Goal: Task Accomplishment & Management: Complete application form

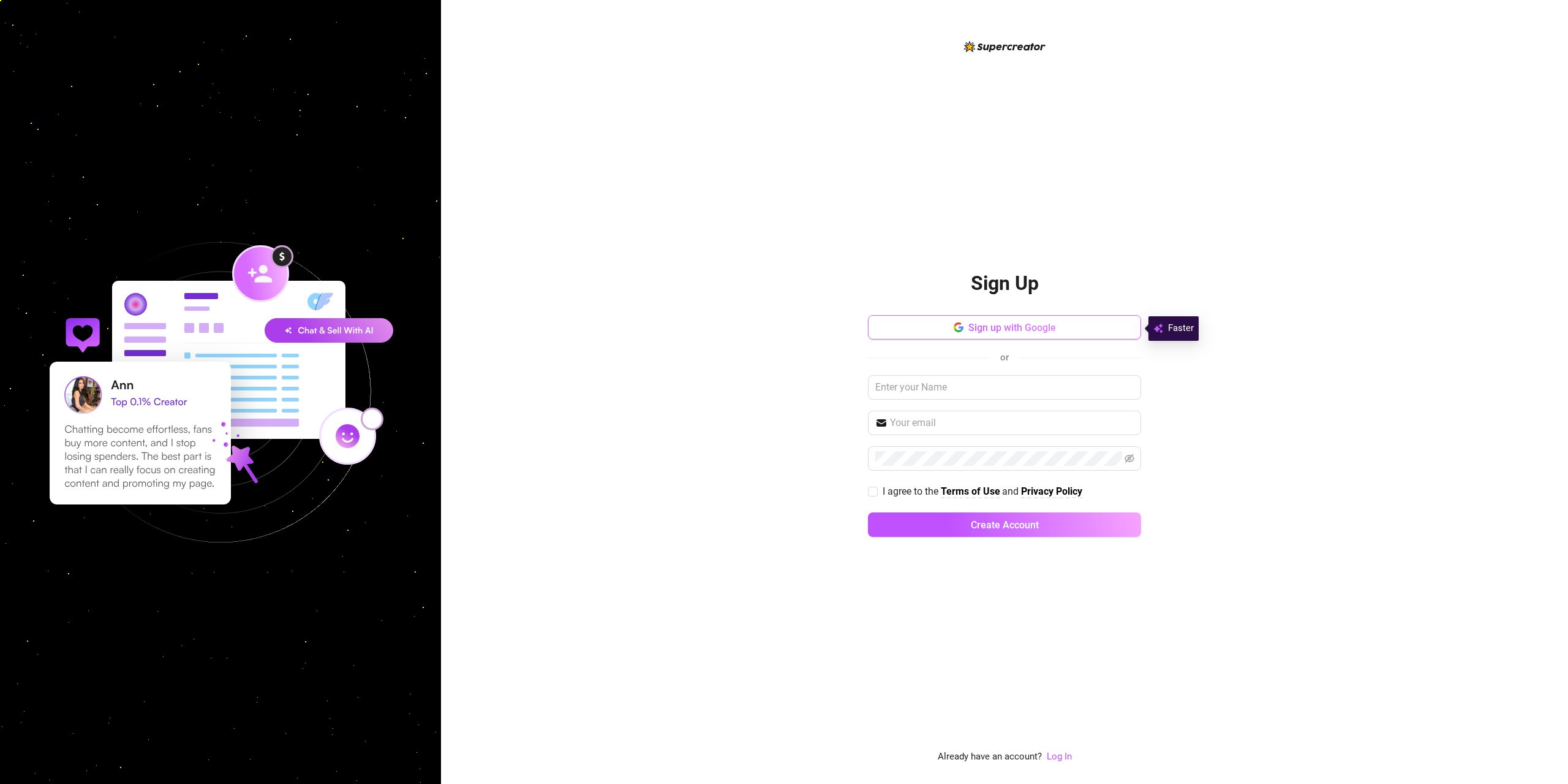
click at [1050, 327] on span "Sign up with Google" at bounding box center [1012, 328] width 88 height 11
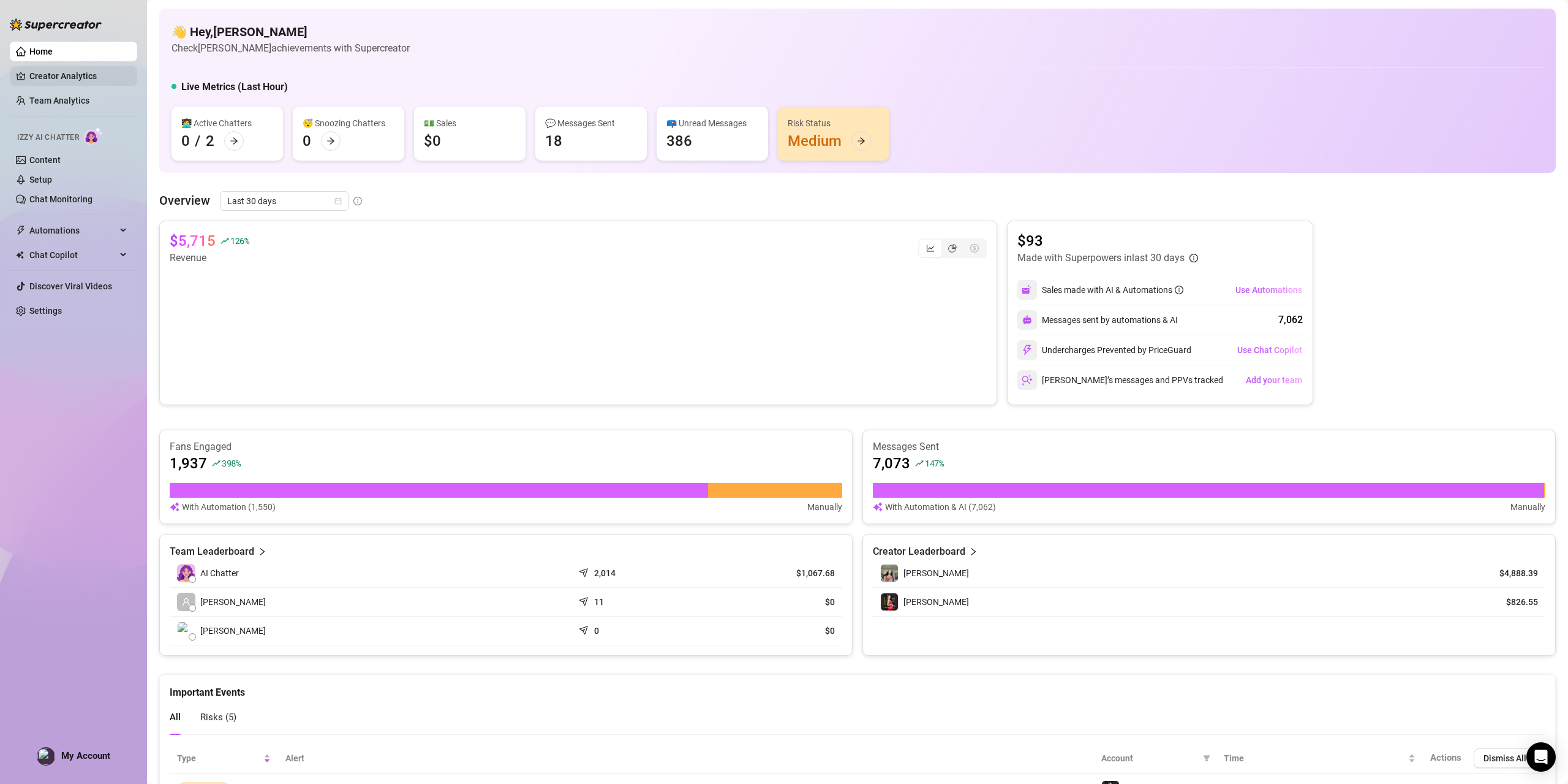
click at [72, 79] on link "Creator Analytics" at bounding box center [78, 76] width 98 height 20
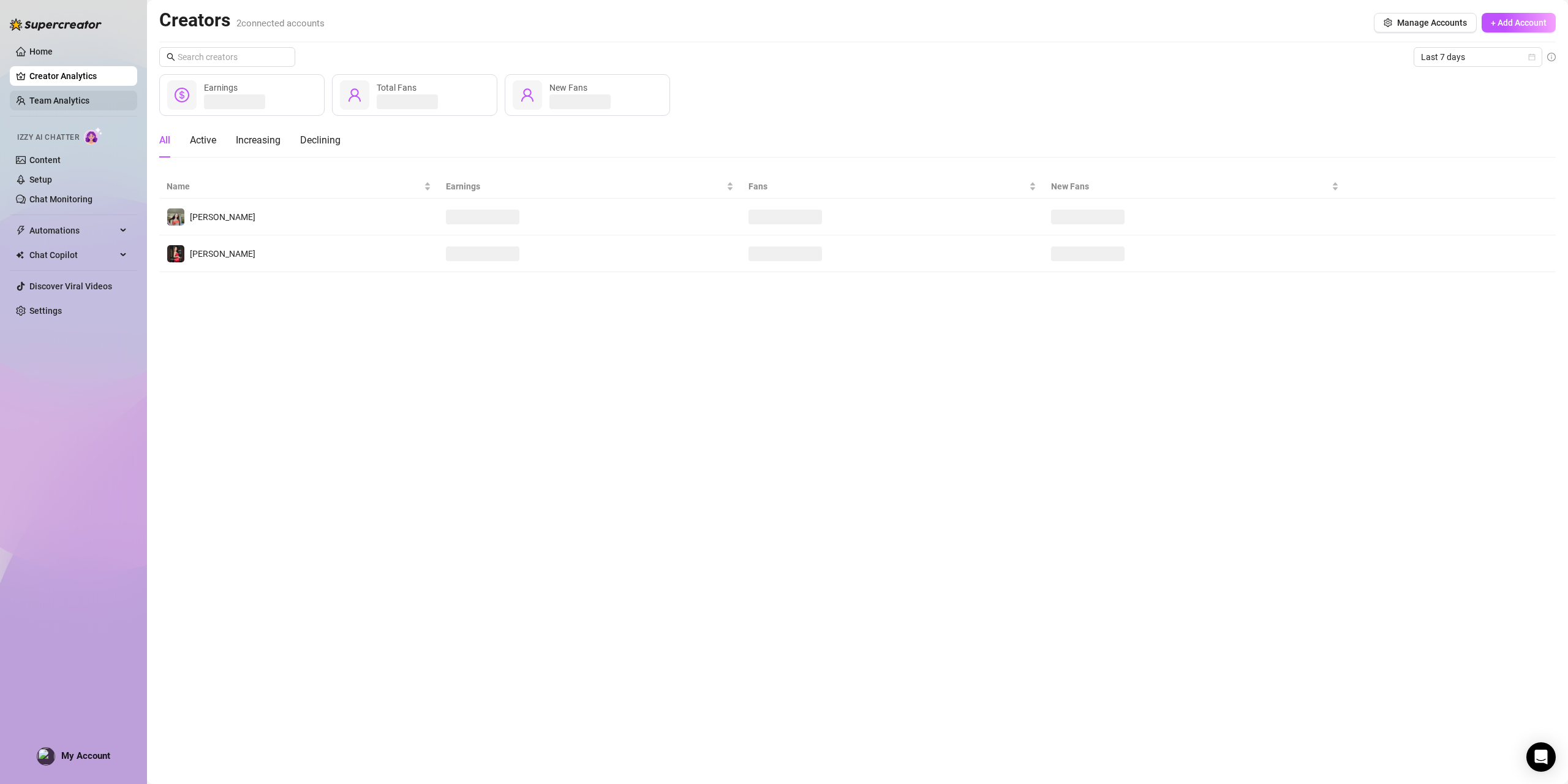
click at [61, 105] on link "Team Analytics" at bounding box center [59, 100] width 60 height 10
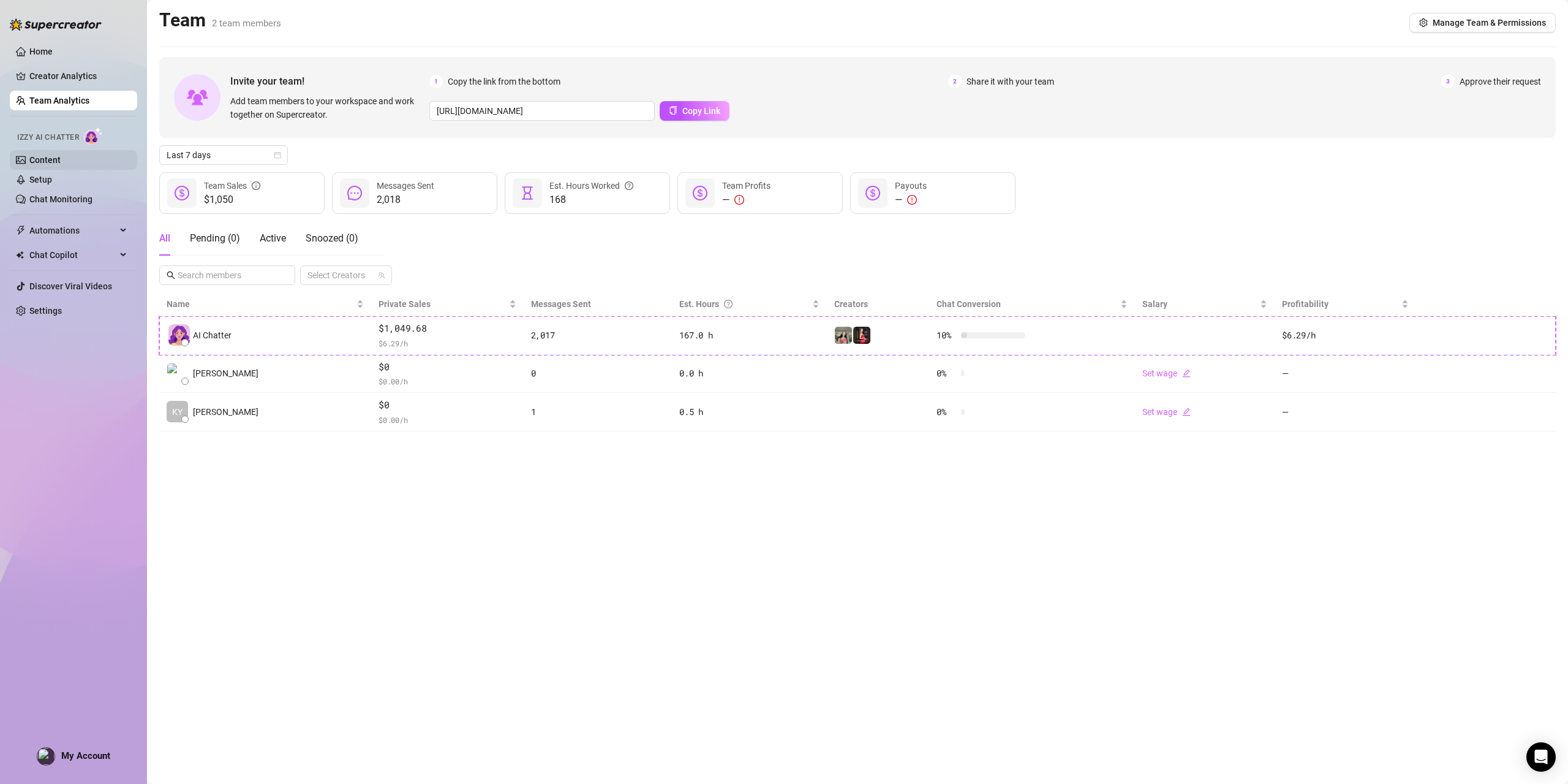
click at [46, 156] on link "Content" at bounding box center [44, 159] width 31 height 10
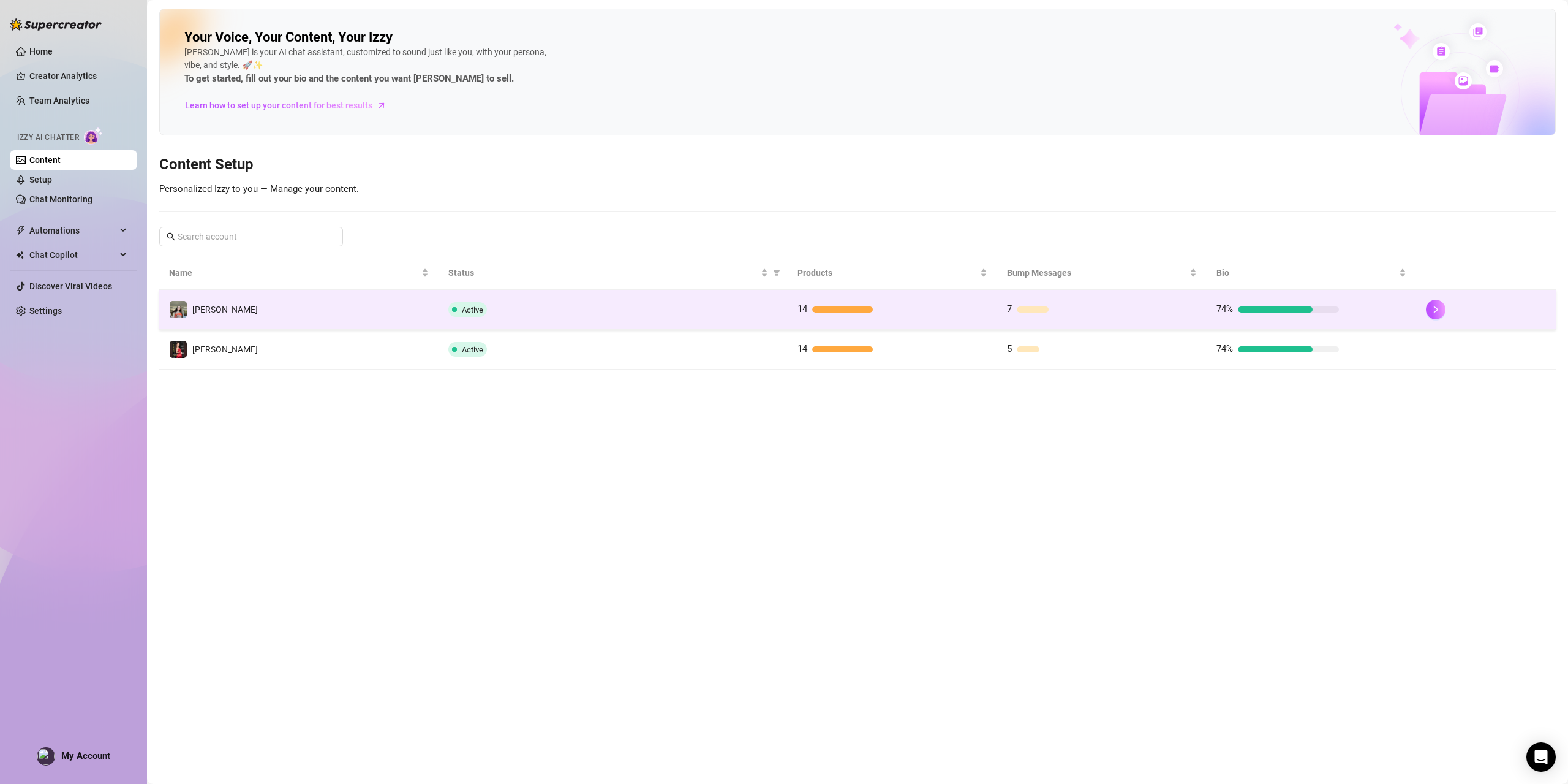
click at [228, 303] on td "[PERSON_NAME]" at bounding box center [299, 310] width 279 height 40
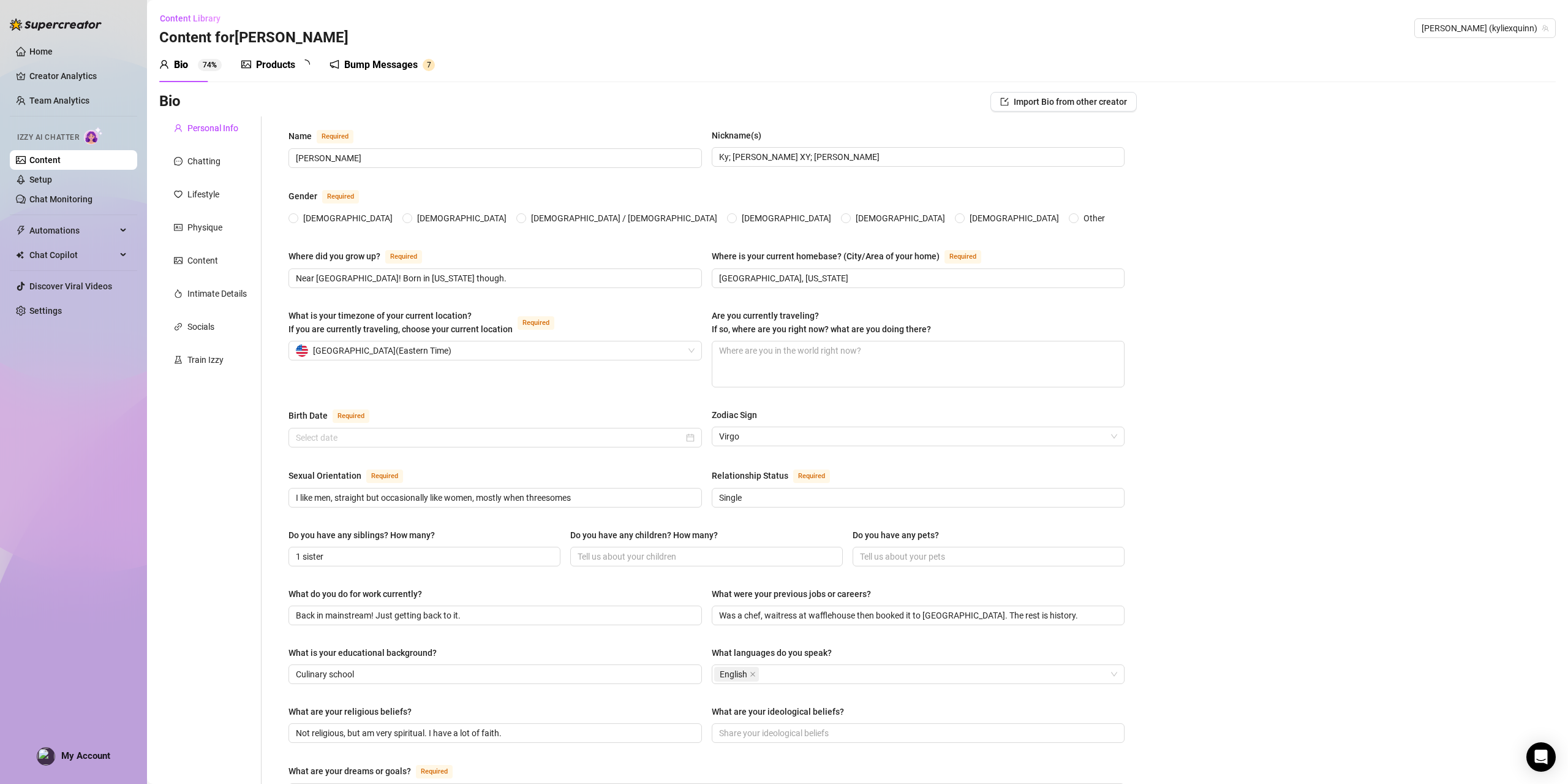
radio input "true"
type input "[DATE]"
click at [207, 263] on div "Content" at bounding box center [202, 260] width 30 height 13
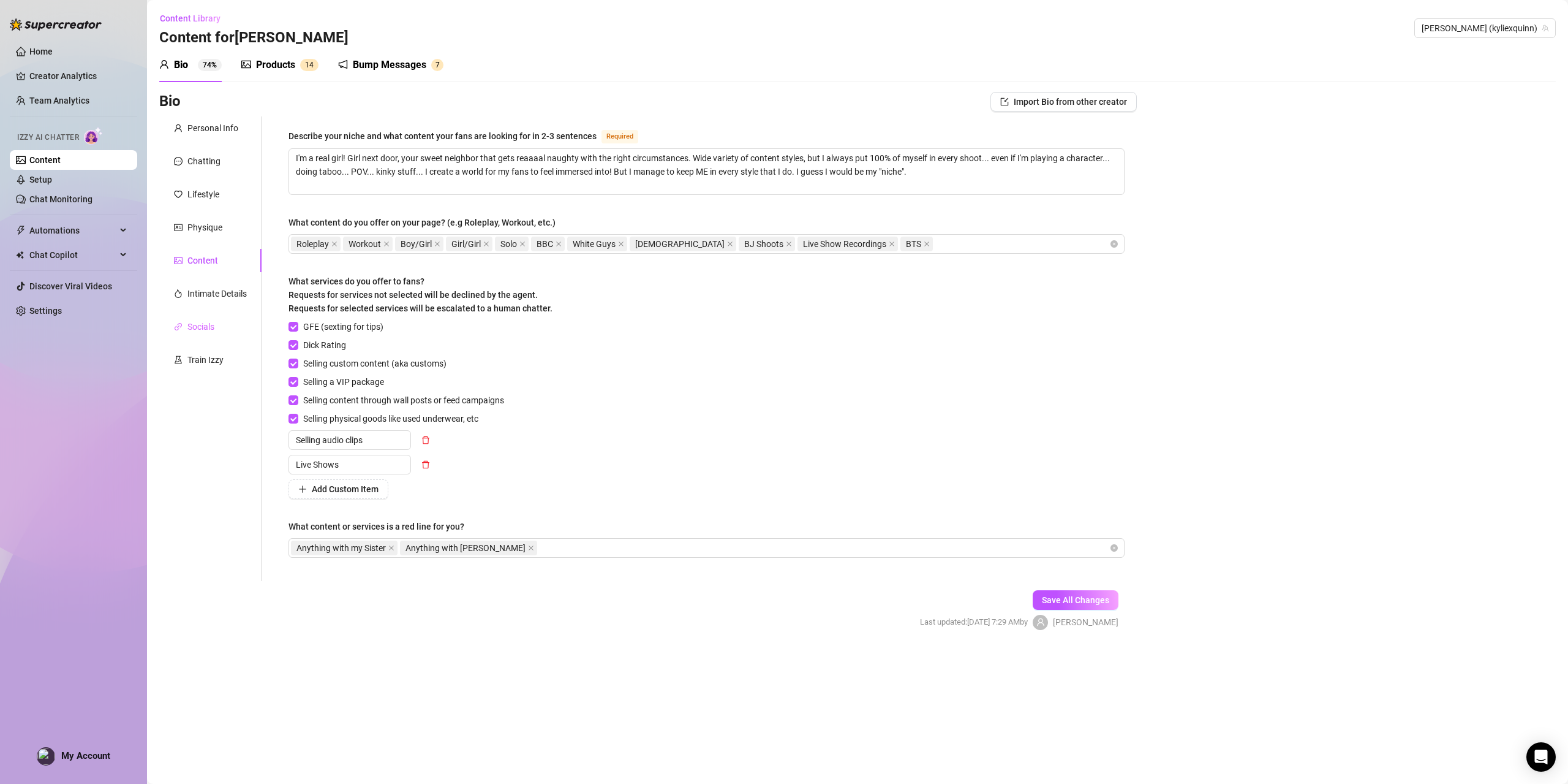
click at [175, 331] on div "Socials" at bounding box center [210, 326] width 102 height 23
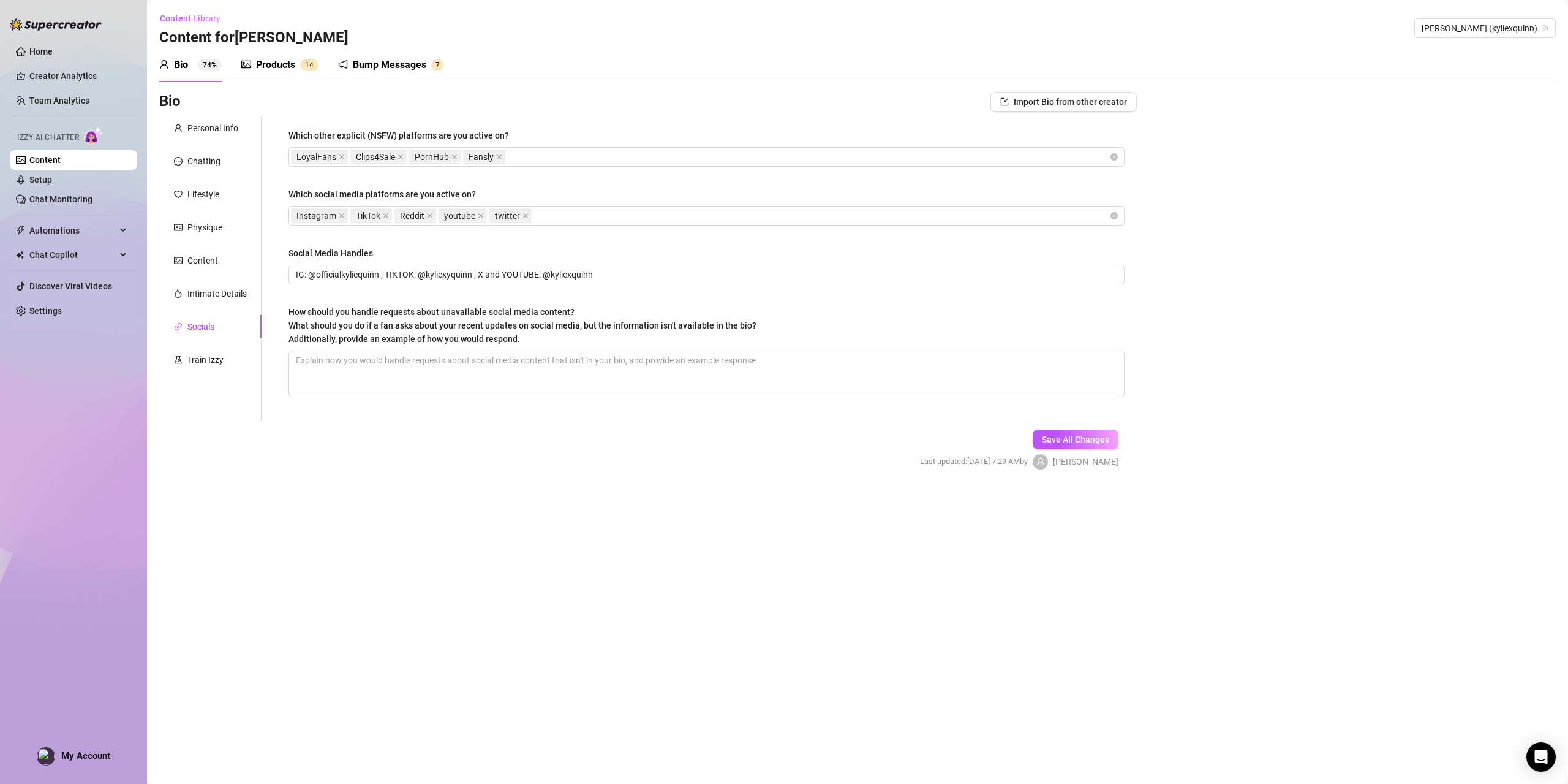
click at [191, 309] on div "Personal Info Chatting Lifestyle Physique Content Intimate Details Socials Trai…" at bounding box center [210, 268] width 102 height 304
click at [199, 298] on div "Intimate Details" at bounding box center [217, 293] width 60 height 13
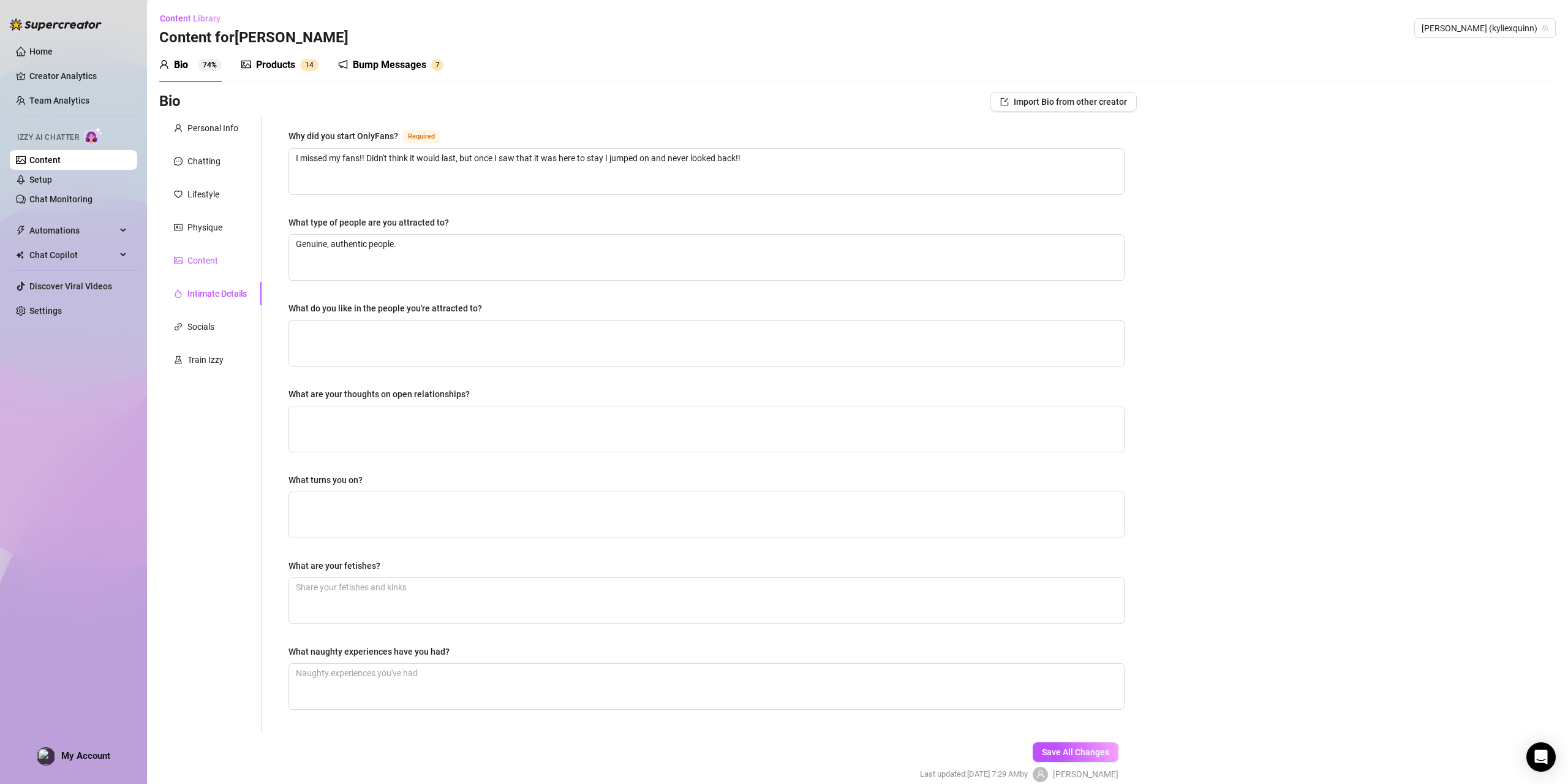
click at [194, 260] on div "Content" at bounding box center [202, 260] width 30 height 13
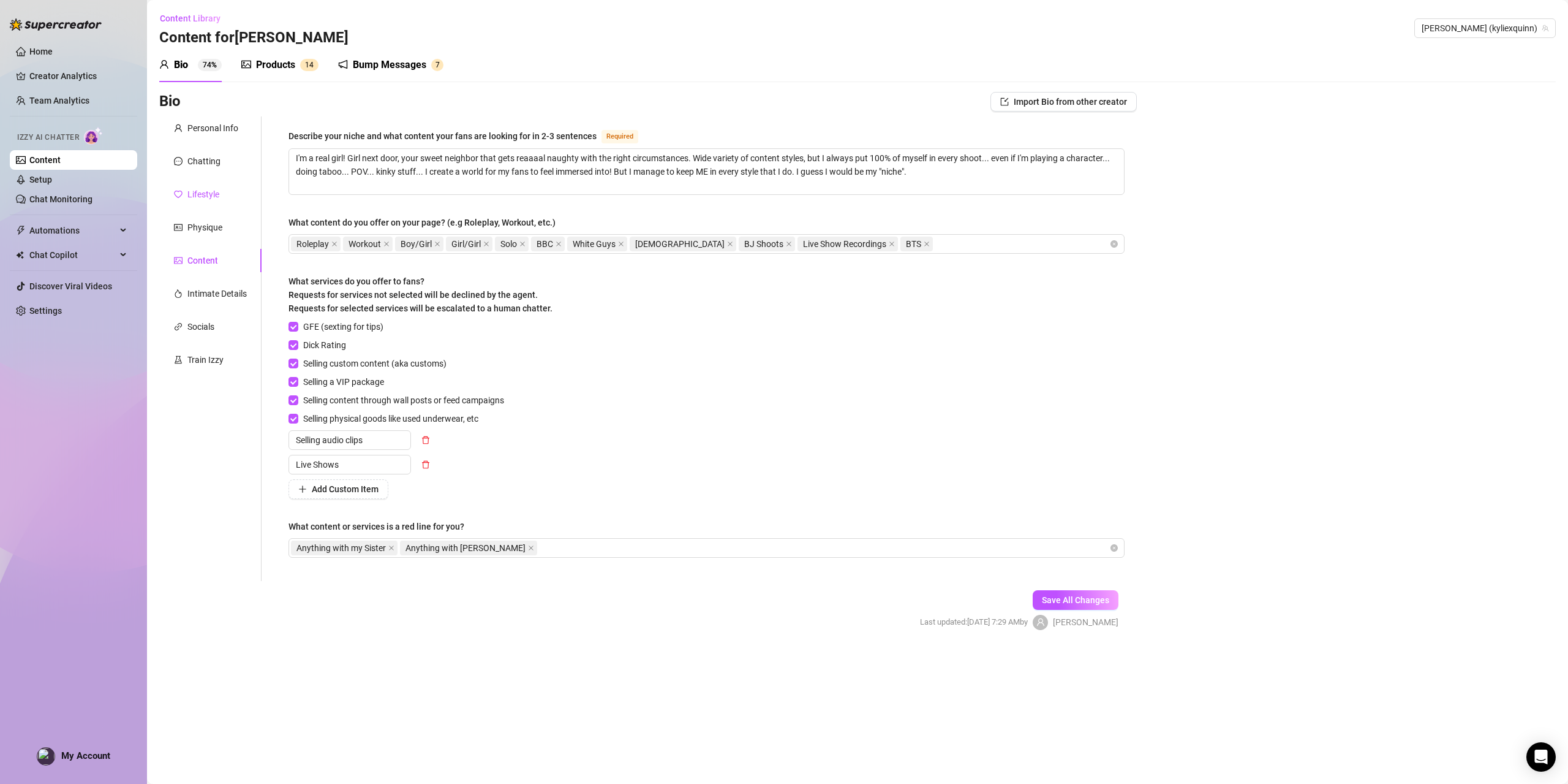
click at [204, 191] on div "Lifestyle" at bounding box center [203, 194] width 32 height 13
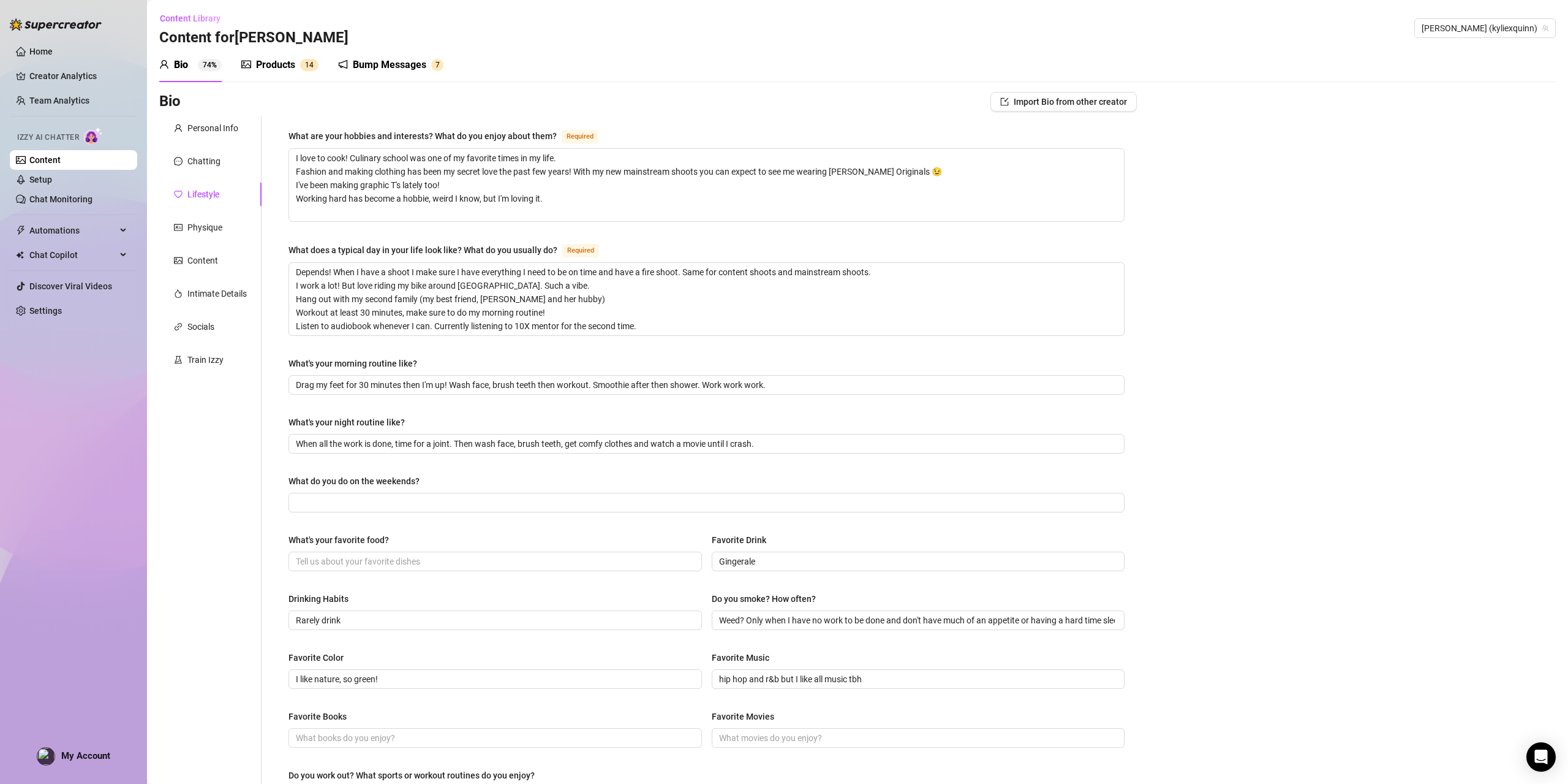
click at [263, 74] on div "Products 1 4" at bounding box center [280, 65] width 77 height 34
